Goal: Task Accomplishment & Management: Manage account settings

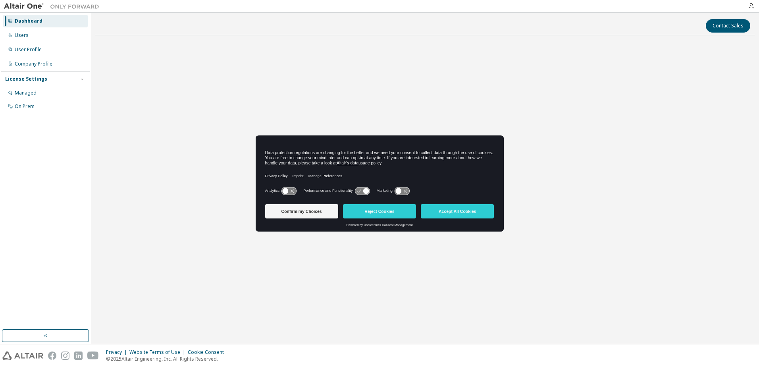
click at [441, 211] on button "Accept All Cookies" at bounding box center [457, 211] width 73 height 14
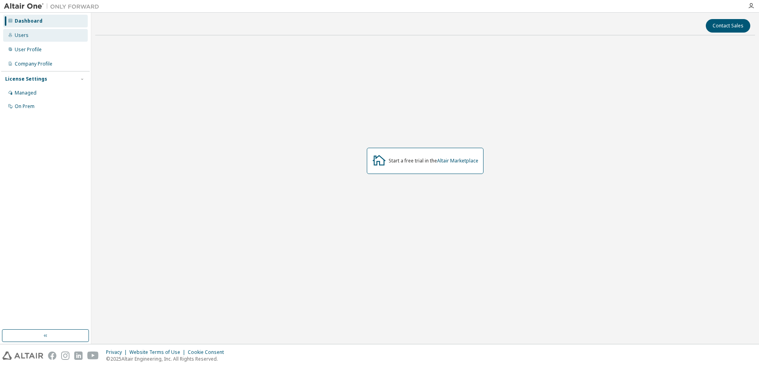
click at [25, 40] on div "Users" at bounding box center [45, 35] width 85 height 13
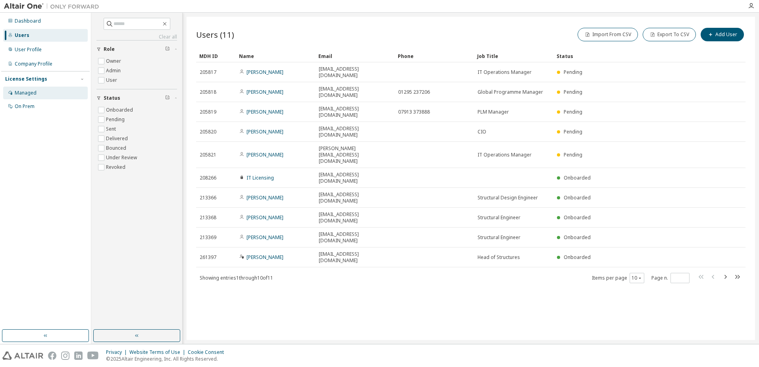
click at [29, 93] on div "Managed" at bounding box center [26, 93] width 22 height 6
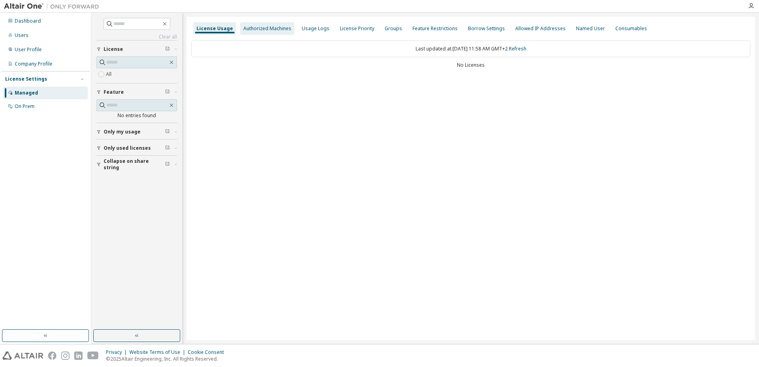
click at [274, 30] on div "Authorized Machines" at bounding box center [267, 28] width 48 height 6
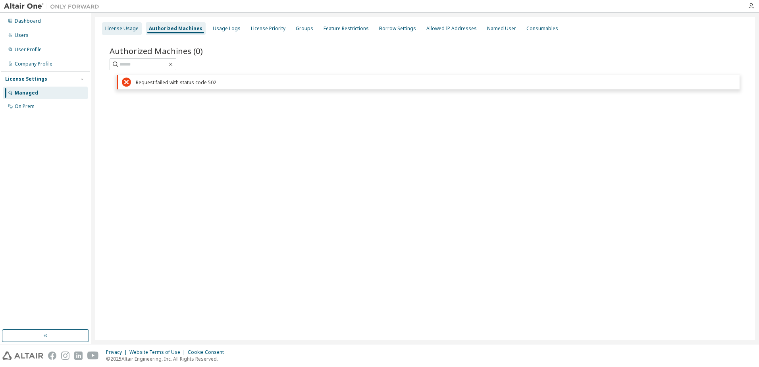
click at [114, 27] on div "License Usage" at bounding box center [121, 28] width 33 height 6
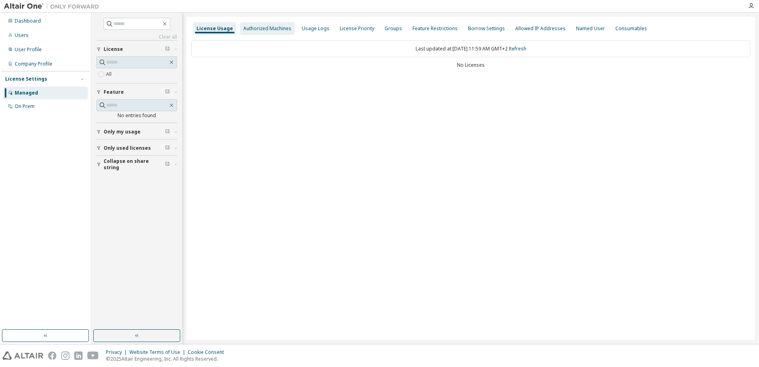
click at [286, 28] on div "Authorized Machines" at bounding box center [267, 28] width 48 height 6
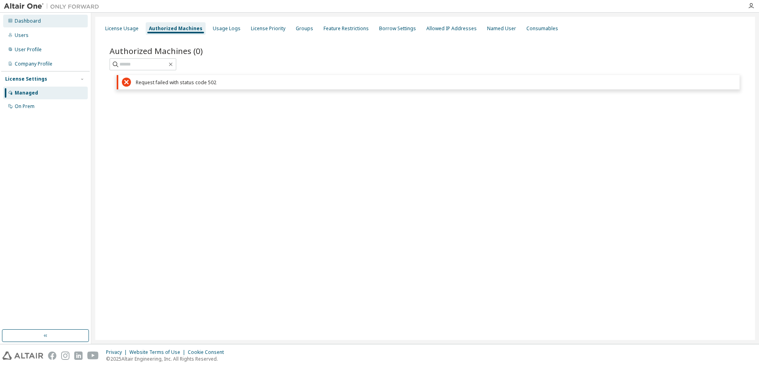
click at [28, 24] on div "Dashboard" at bounding box center [28, 21] width 26 height 6
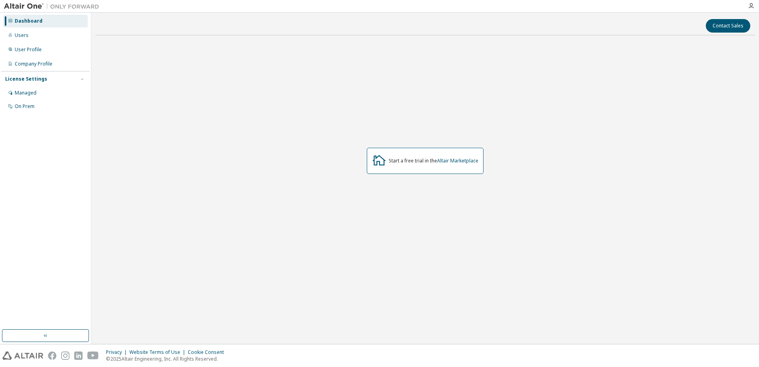
click at [238, 183] on div "Start a free trial in the Altair Marketplace" at bounding box center [425, 161] width 660 height 239
click at [28, 96] on div "Managed" at bounding box center [26, 93] width 22 height 6
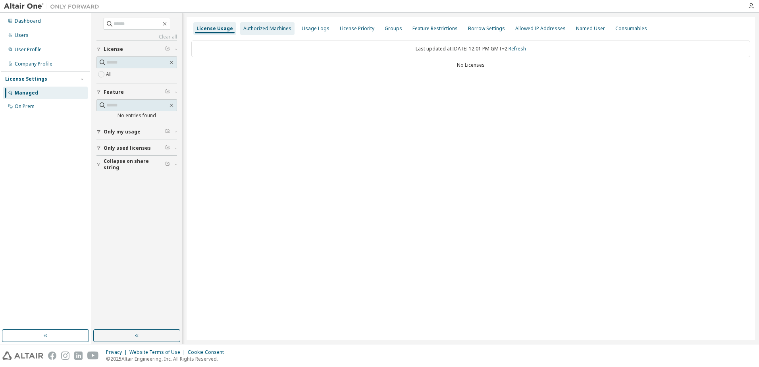
click at [262, 30] on div "Authorized Machines" at bounding box center [267, 28] width 48 height 6
